Goal: Transaction & Acquisition: Purchase product/service

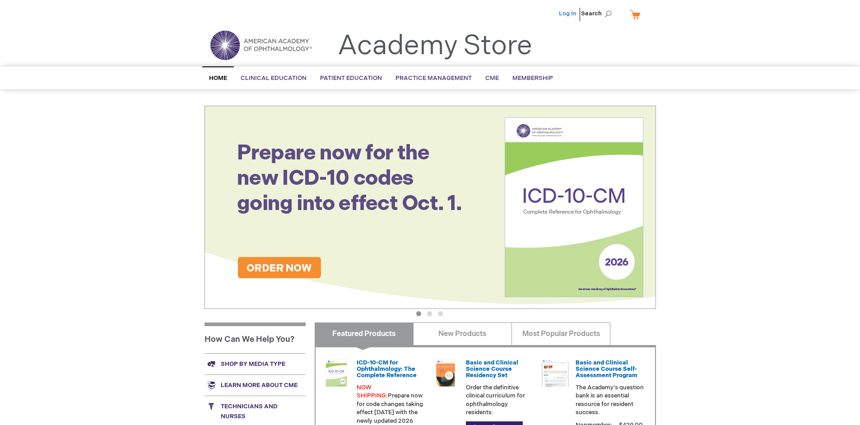
click at [569, 14] on link "Log In" at bounding box center [568, 13] width 18 height 7
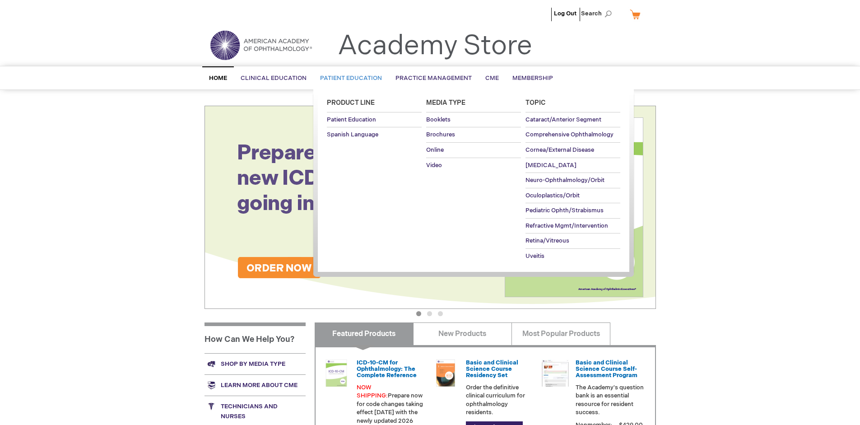
click at [349, 78] on span "Patient Education" at bounding box center [351, 78] width 62 height 7
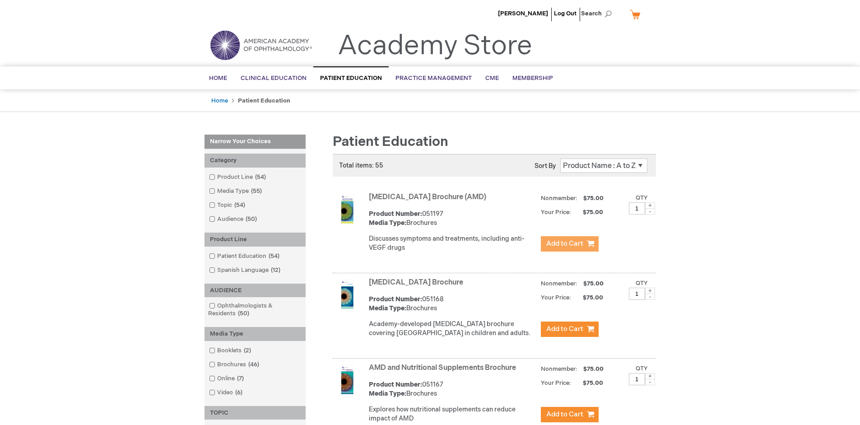
click at [569, 244] on span "Add to Cart" at bounding box center [564, 243] width 37 height 9
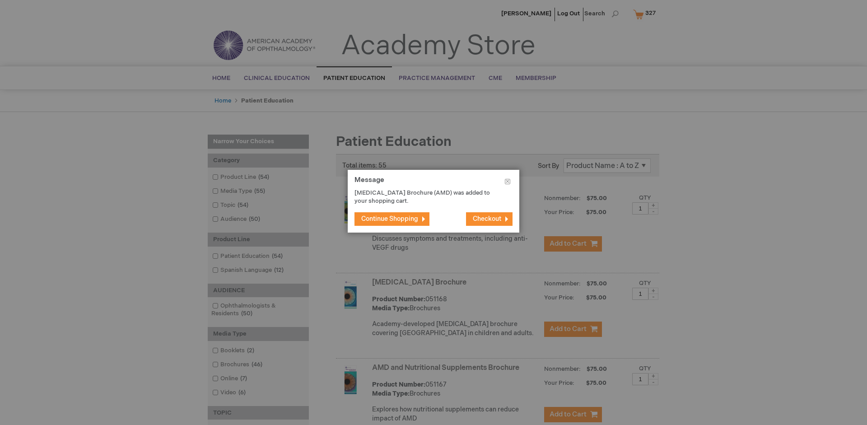
click at [390, 219] on span "Continue Shopping" at bounding box center [389, 219] width 57 height 8
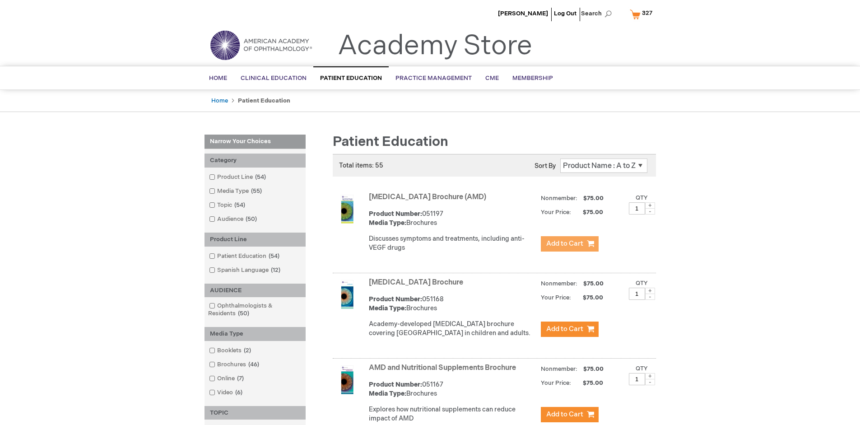
click at [444, 372] on link "AMD and Nutritional Supplements Brochure" at bounding box center [442, 368] width 147 height 9
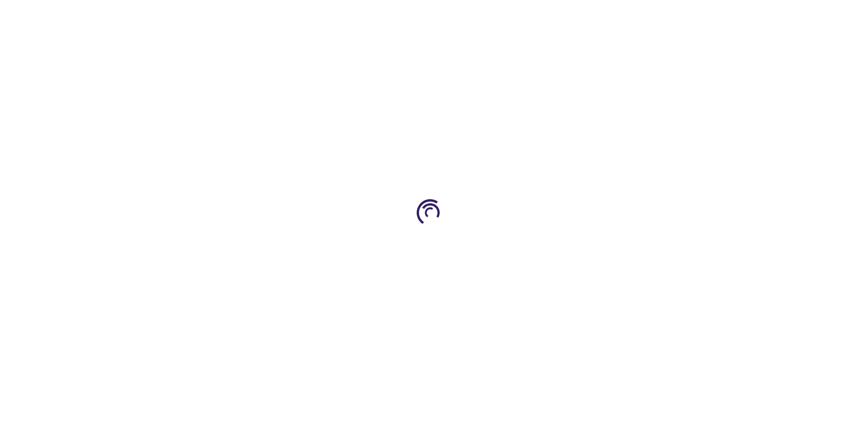
type input "1"
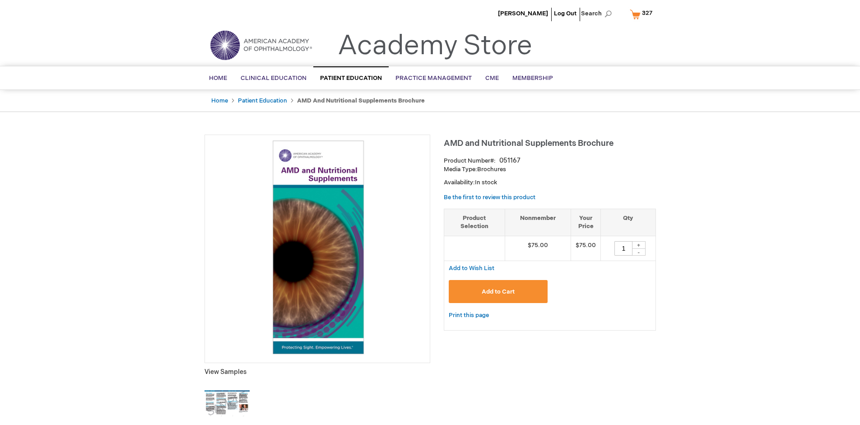
click at [498, 291] on span "Add to Cart" at bounding box center [498, 291] width 33 height 7
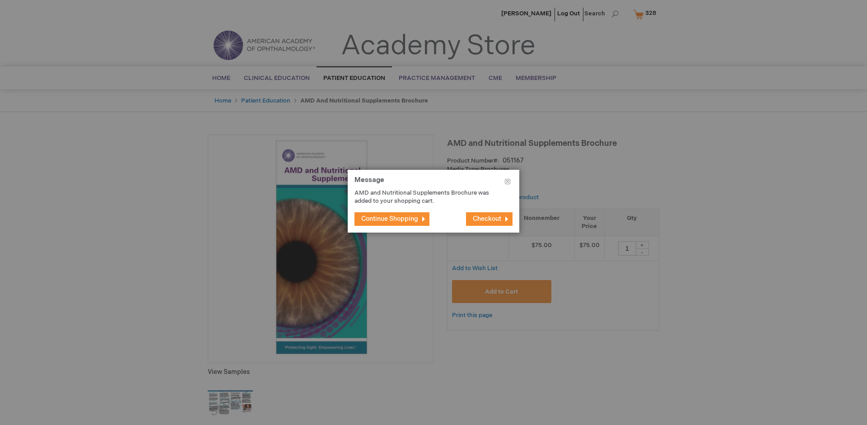
click at [390, 219] on span "Continue Shopping" at bounding box center [389, 219] width 57 height 8
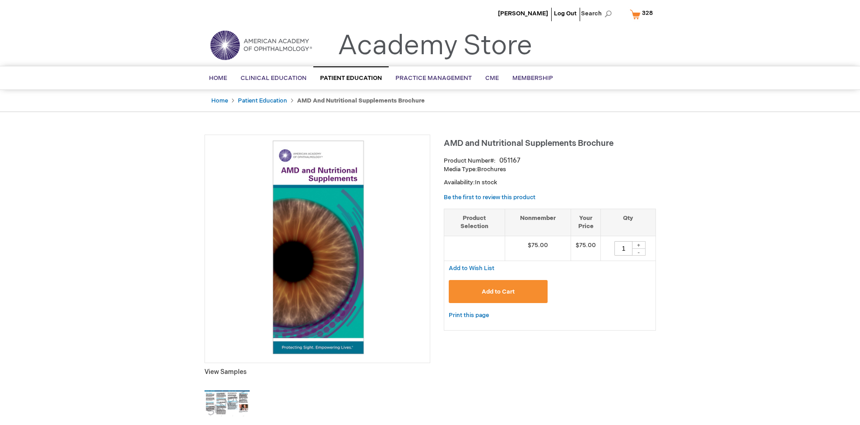
click at [643, 14] on span "328" at bounding box center [647, 12] width 11 height 7
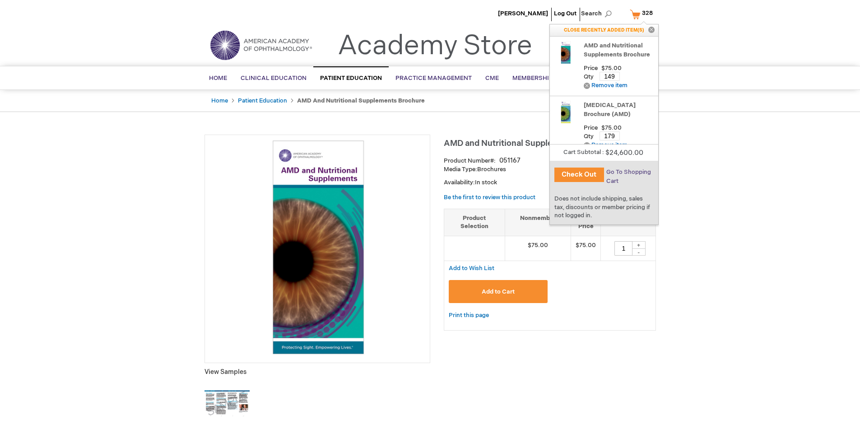
click at [628, 172] on span "Go To Shopping Cart" at bounding box center [629, 176] width 45 height 16
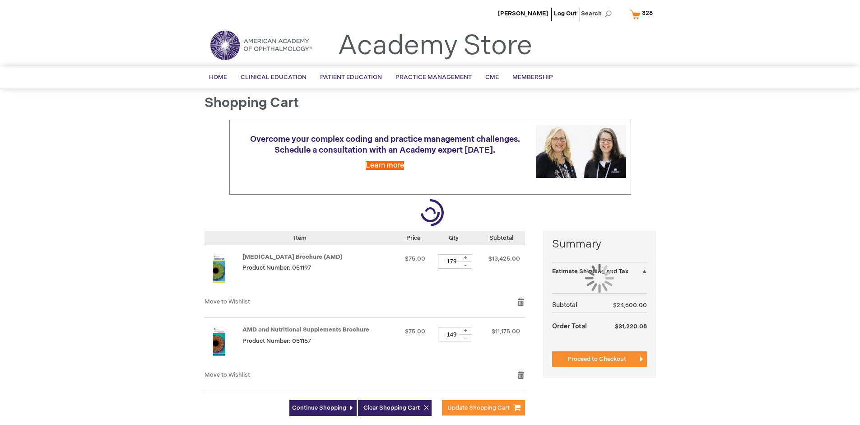
select select "US"
select select "41"
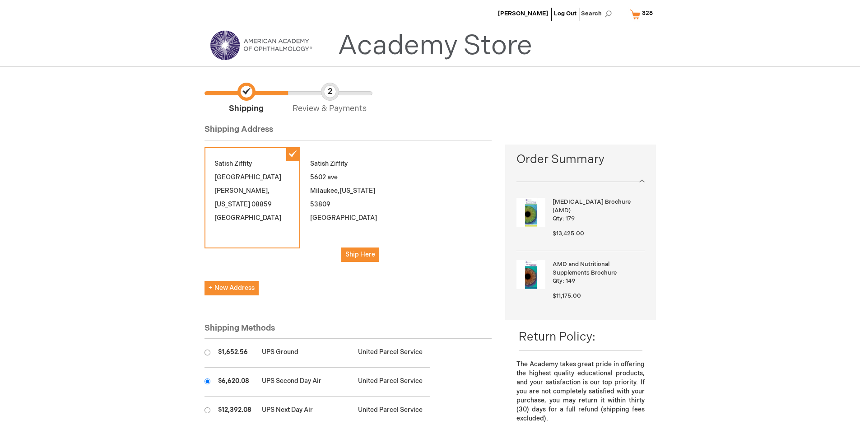
click at [207, 381] on input "radio" at bounding box center [208, 381] width 6 height 6
